Goal: Task Accomplishment & Management: Manage account settings

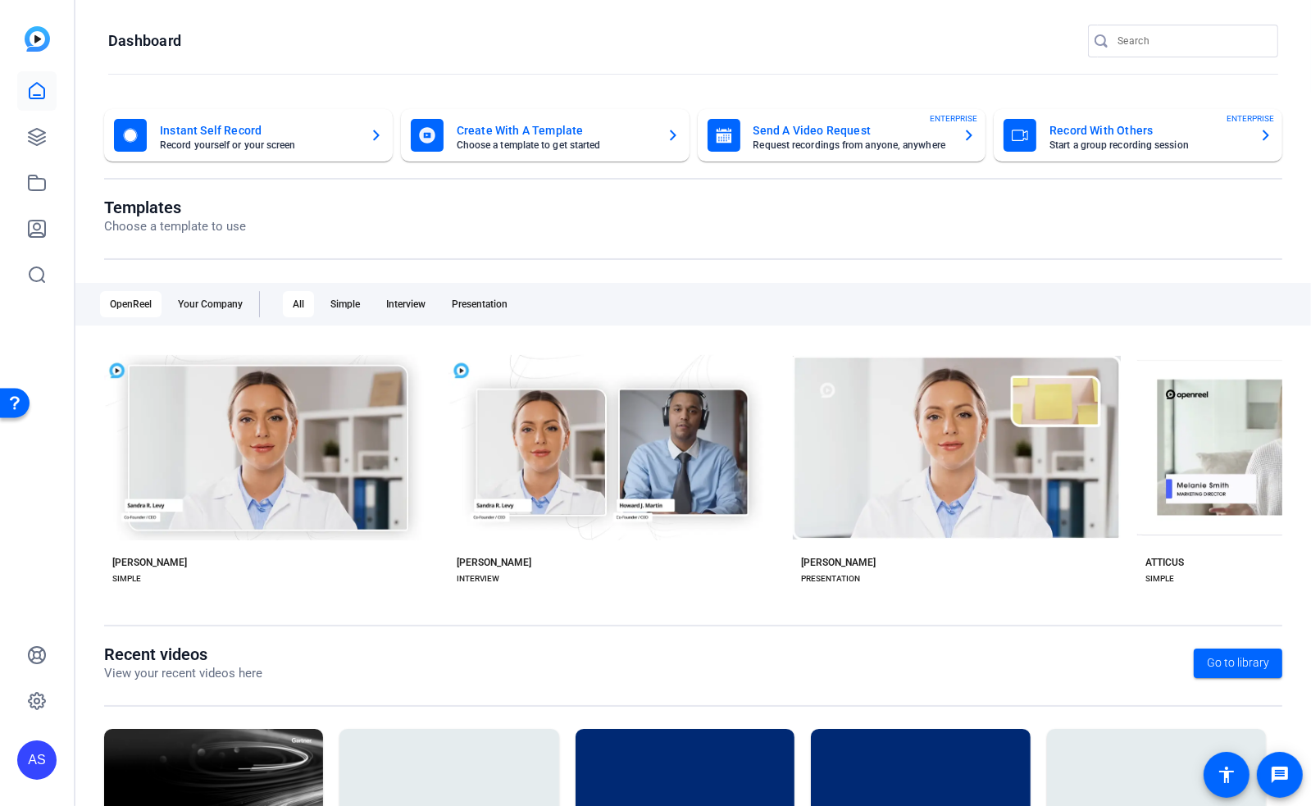
click at [807, 71] on openreel-divider-bar at bounding box center [693, 74] width 1170 height 35
click at [27, 134] on icon at bounding box center [37, 137] width 20 height 20
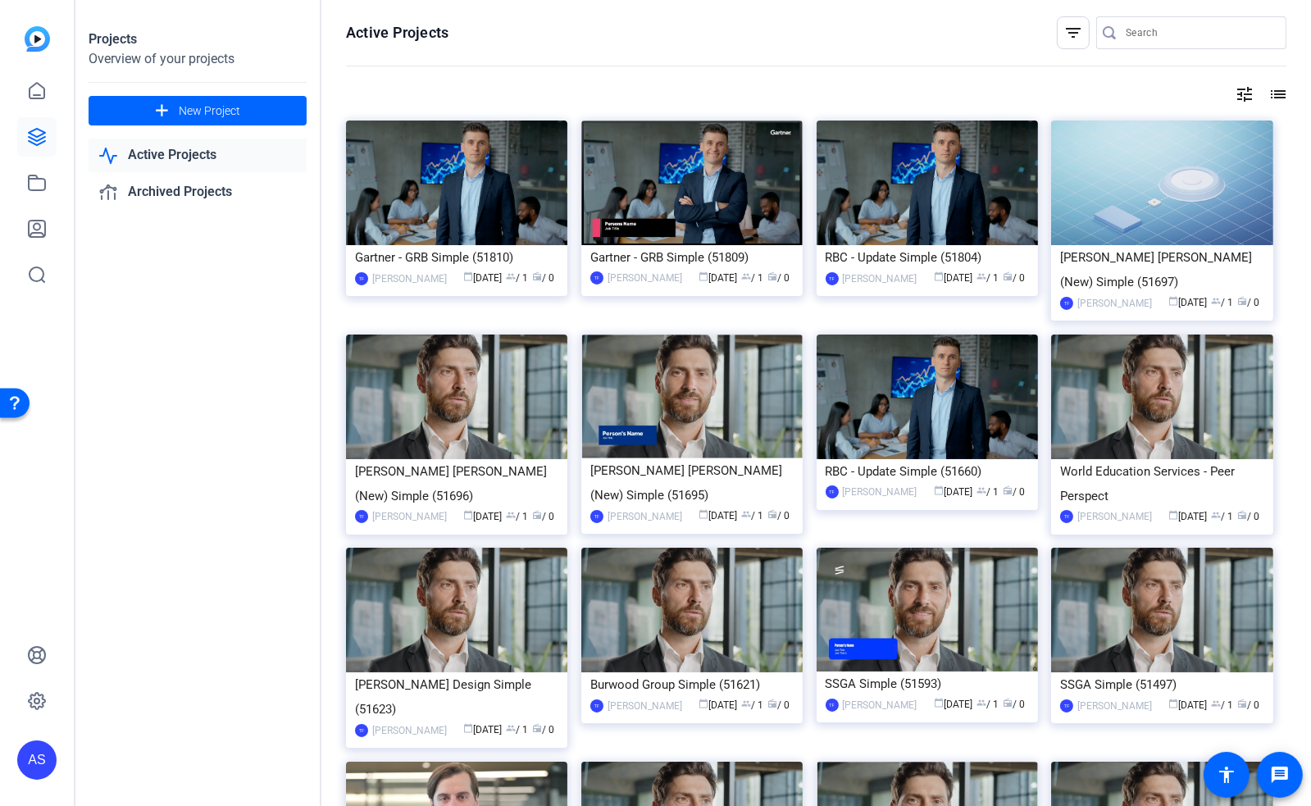
click at [25, 754] on div "AS" at bounding box center [36, 759] width 39 height 39
click at [135, 618] on div at bounding box center [655, 403] width 1311 height 806
click at [32, 697] on icon at bounding box center [37, 701] width 20 height 20
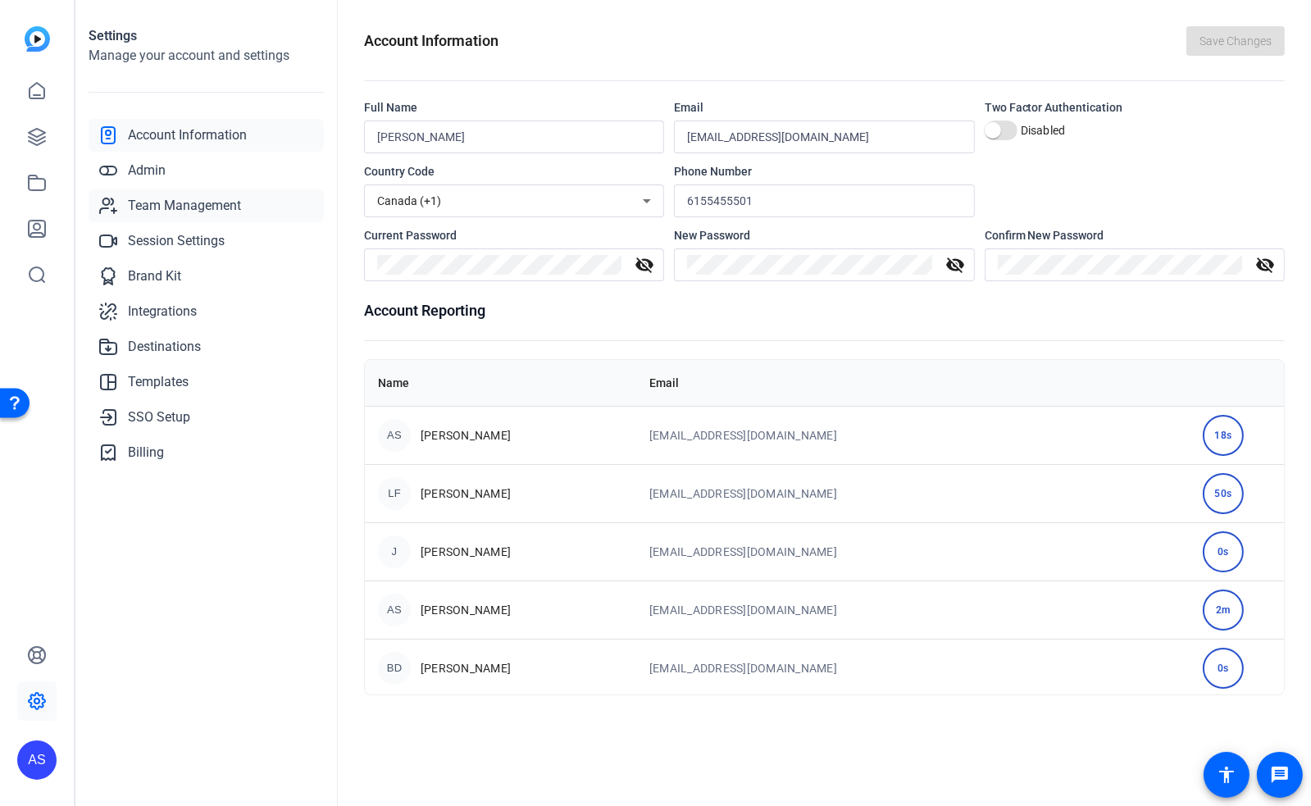
click at [172, 210] on span "Team Management" at bounding box center [184, 206] width 113 height 20
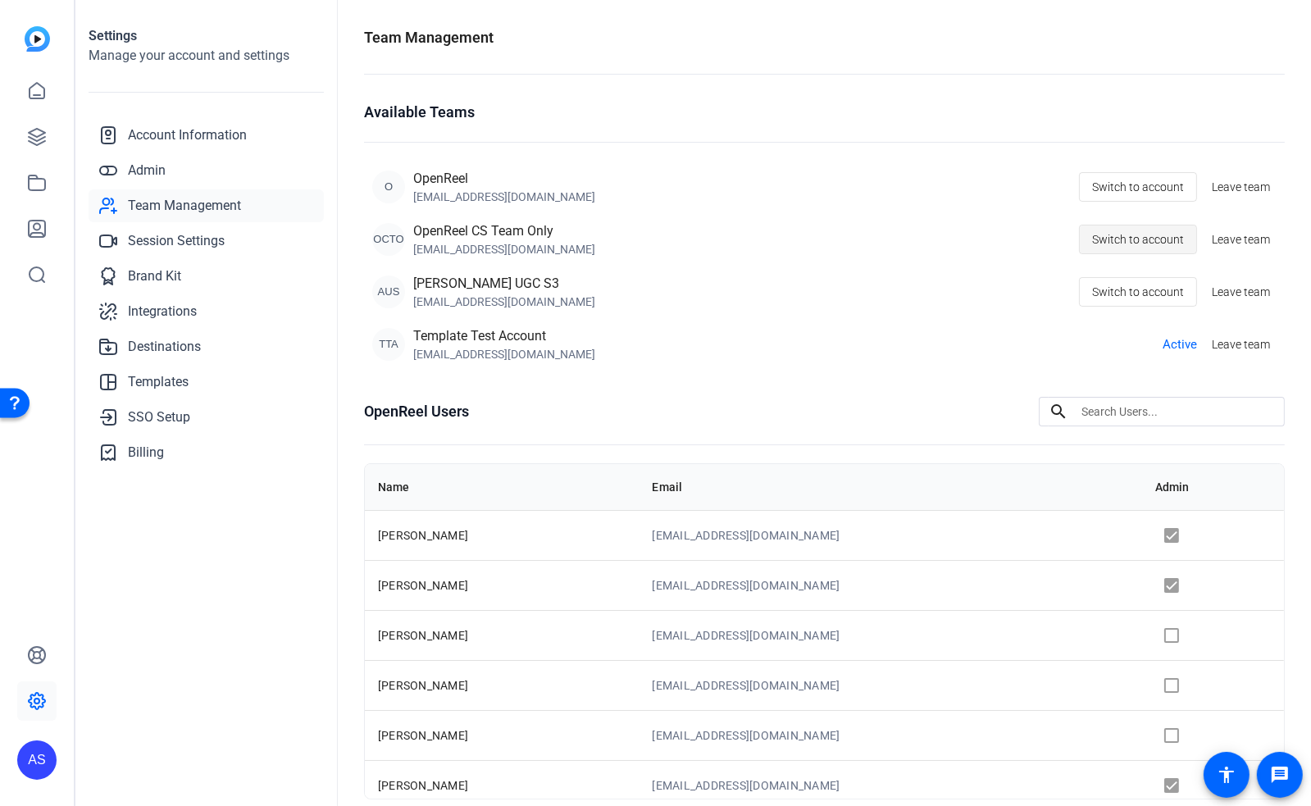
click at [1122, 232] on span "Switch to account" at bounding box center [1138, 239] width 92 height 31
